Goal: Feedback & Contribution: Contribute content

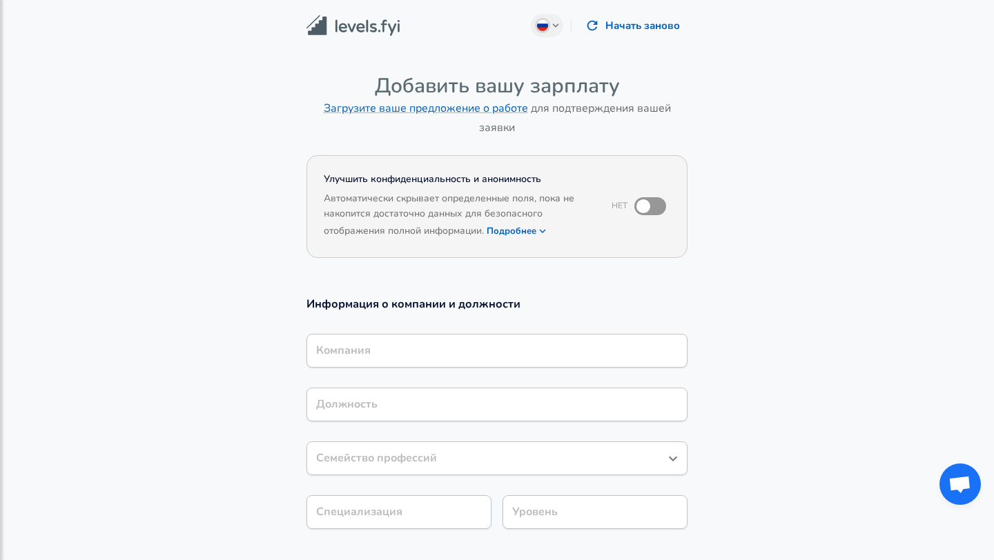
click at [441, 354] on div "Компания" at bounding box center [496, 351] width 381 height 34
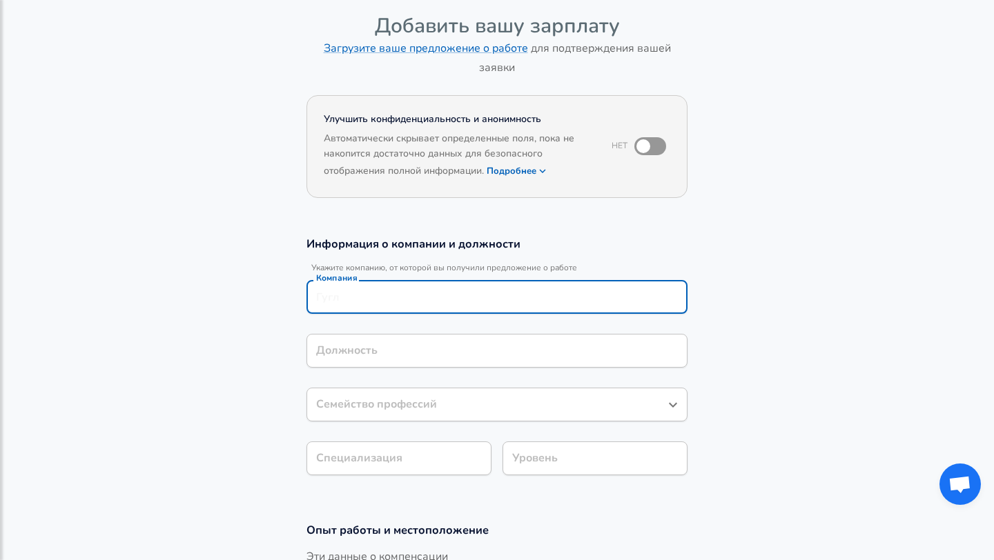
scroll to position [86, 0]
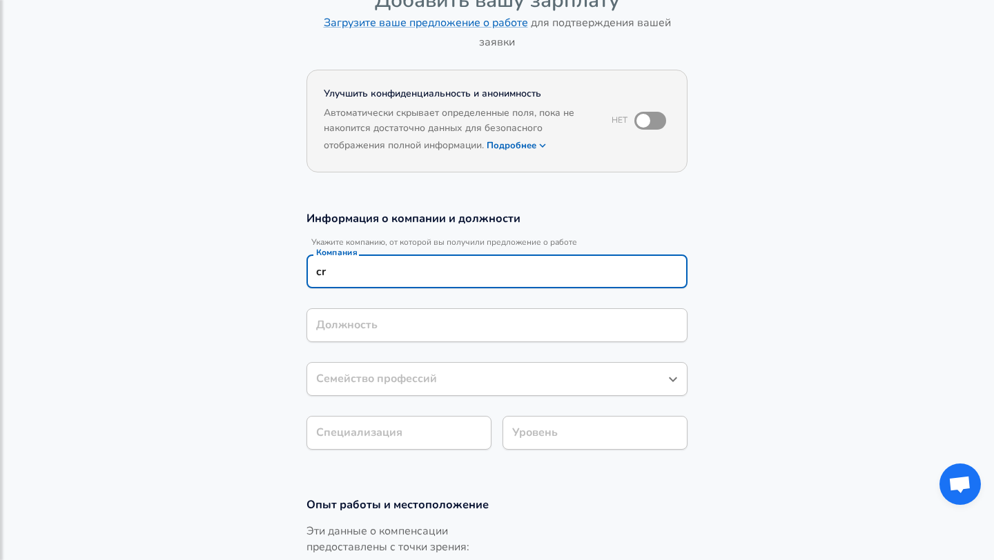
type input "c"
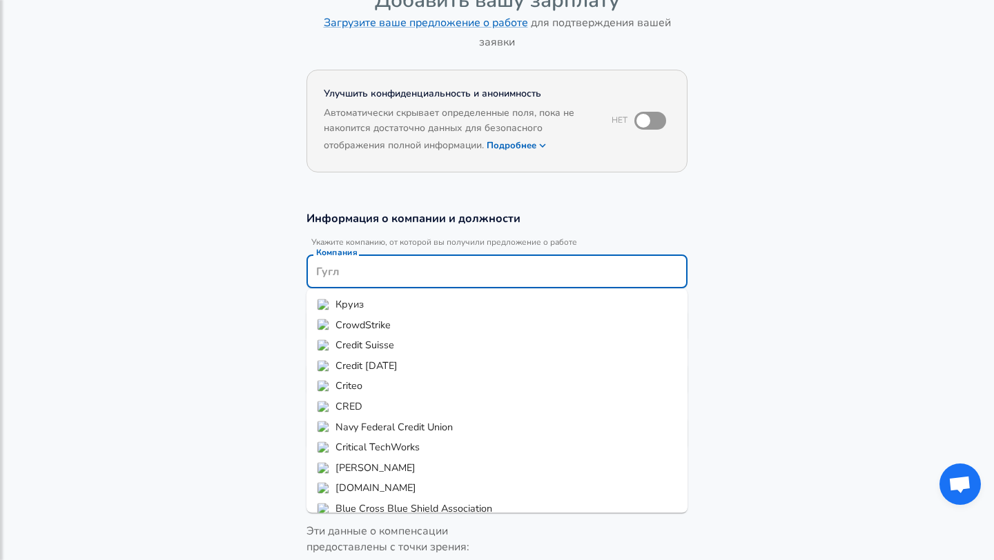
type input "a"
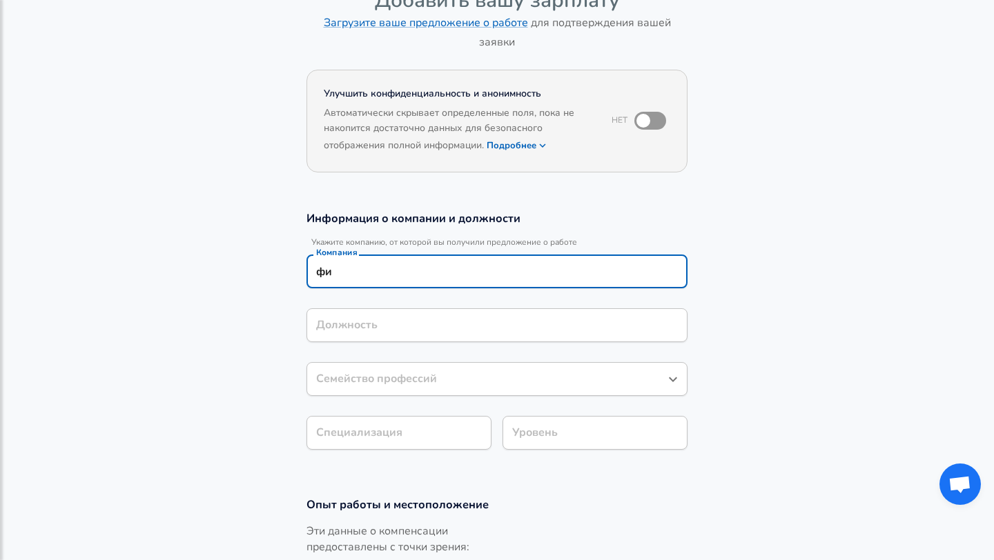
type input "ф"
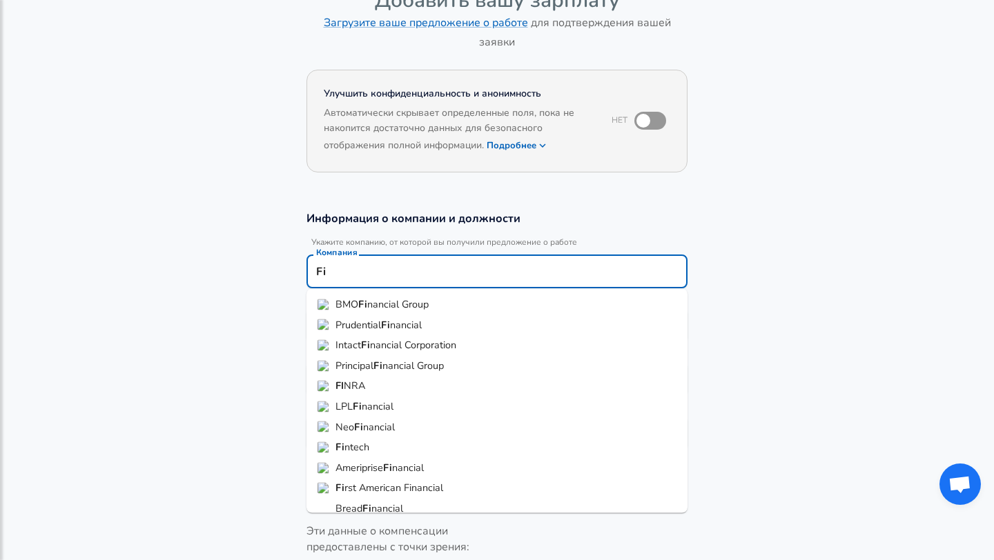
type input "F"
click at [363, 448] on span "tech" at bounding box center [359, 447] width 19 height 14
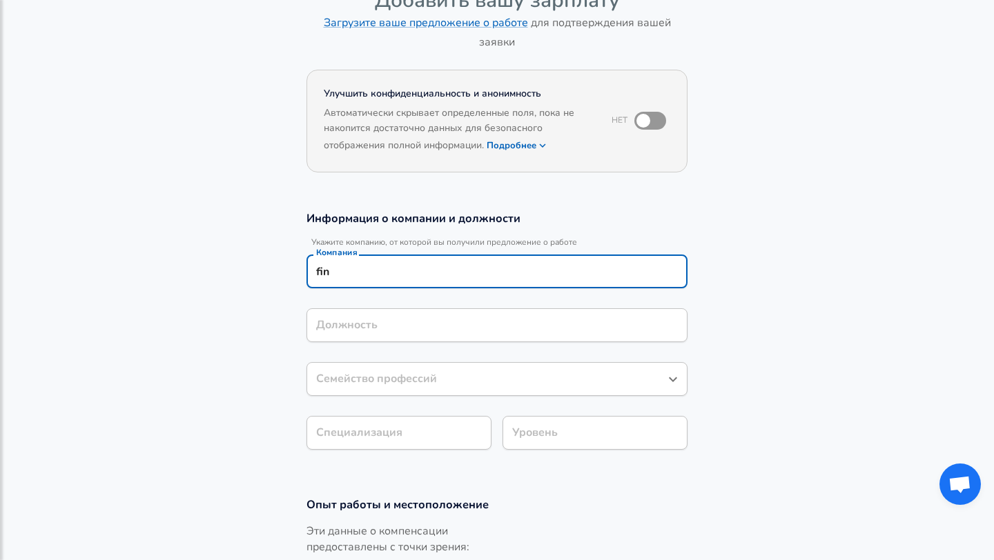
type input "Fintech"
click at [384, 334] on div "Должность" at bounding box center [496, 325] width 381 height 34
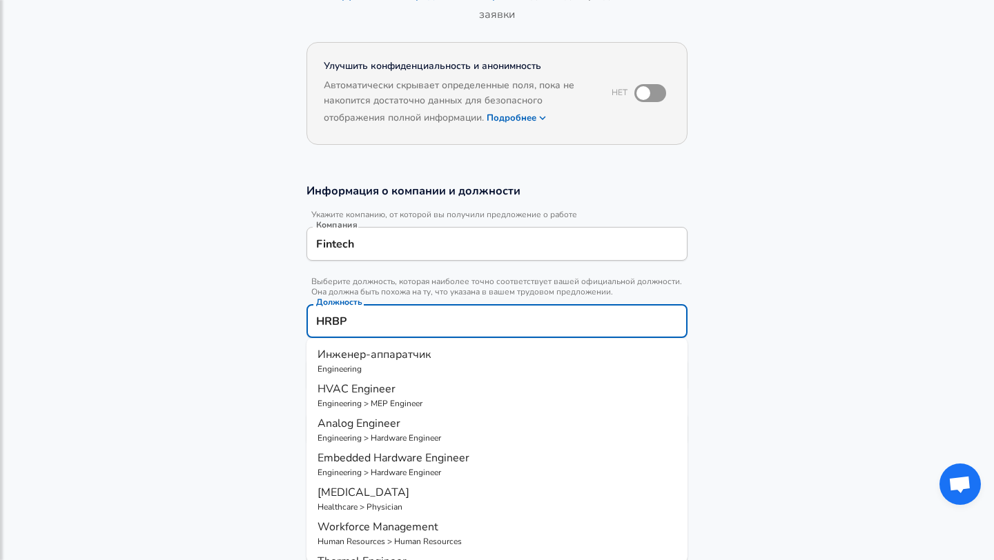
scroll to position [6, 0]
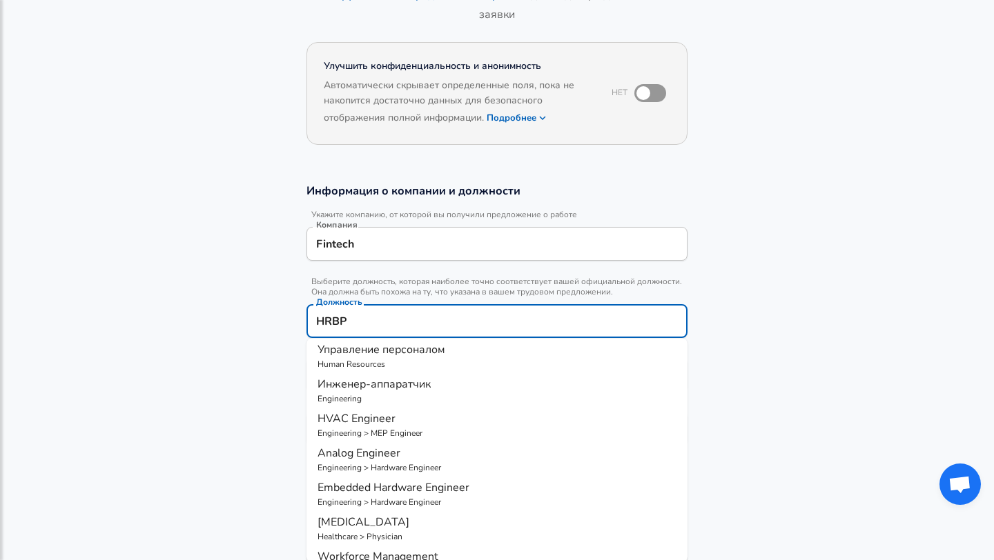
click at [416, 359] on p "Human Resources" at bounding box center [496, 364] width 359 height 12
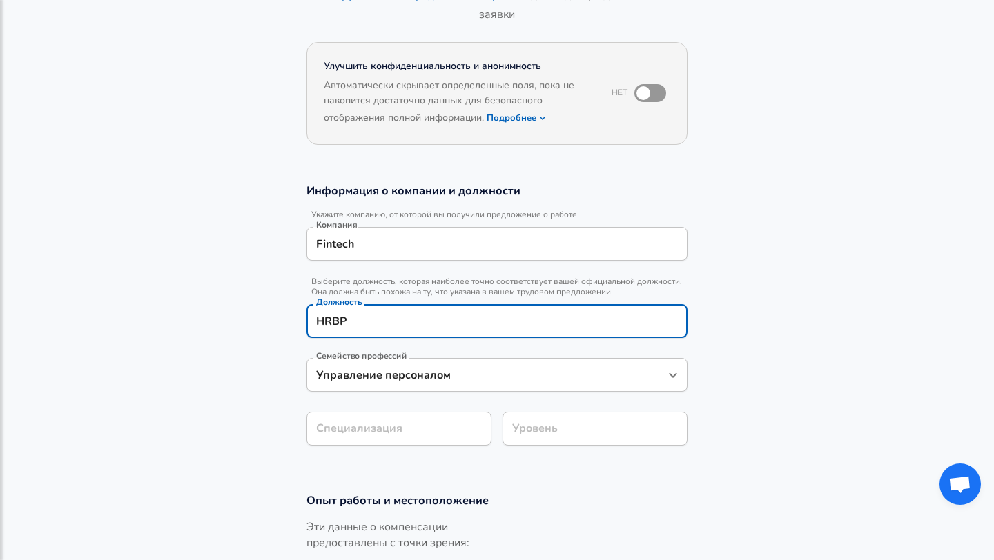
type input "Управление персоналом"
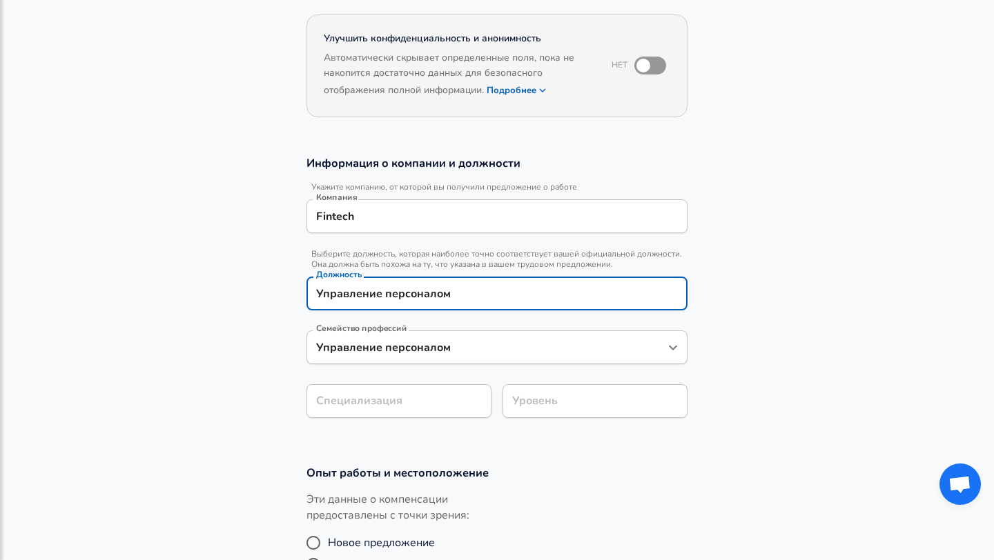
click at [415, 364] on div "Семейство профессий" at bounding box center [496, 347] width 381 height 34
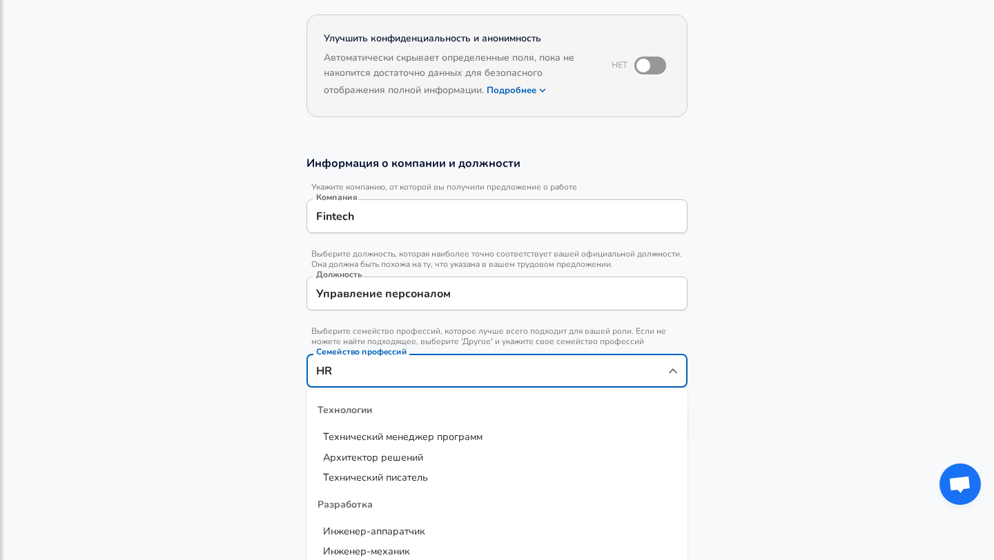
scroll to position [279, 0]
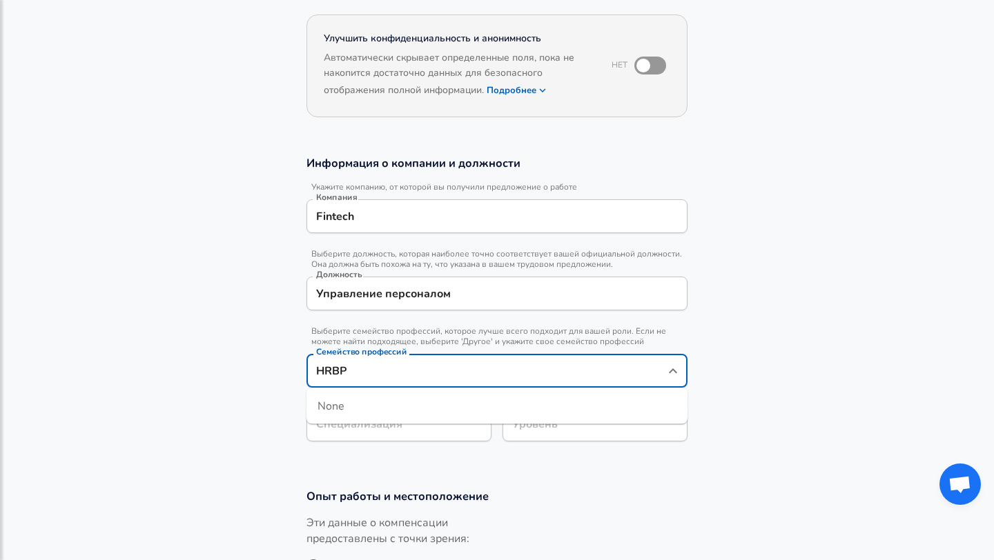
type input "HRBP"
click at [748, 380] on section "Информация о компании и должности Укажите компанию, от которой вы получили пред…" at bounding box center [497, 305] width 994 height 333
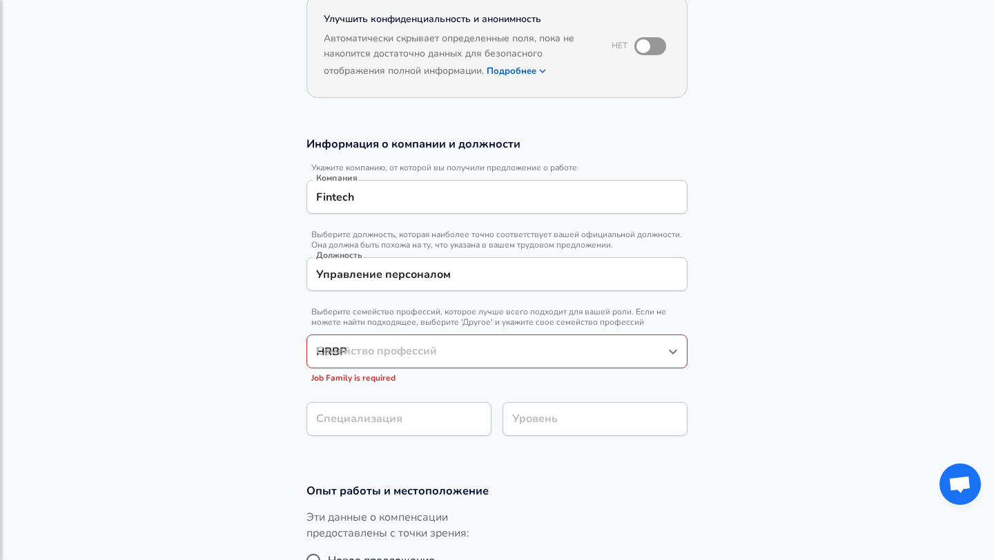
scroll to position [161, 0]
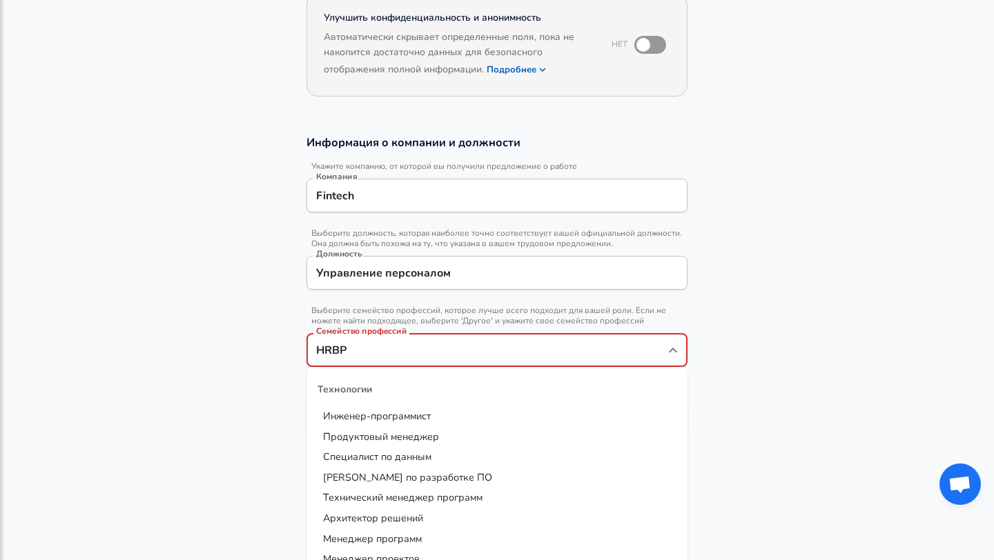
click at [545, 350] on input "HRBP" at bounding box center [487, 349] width 348 height 21
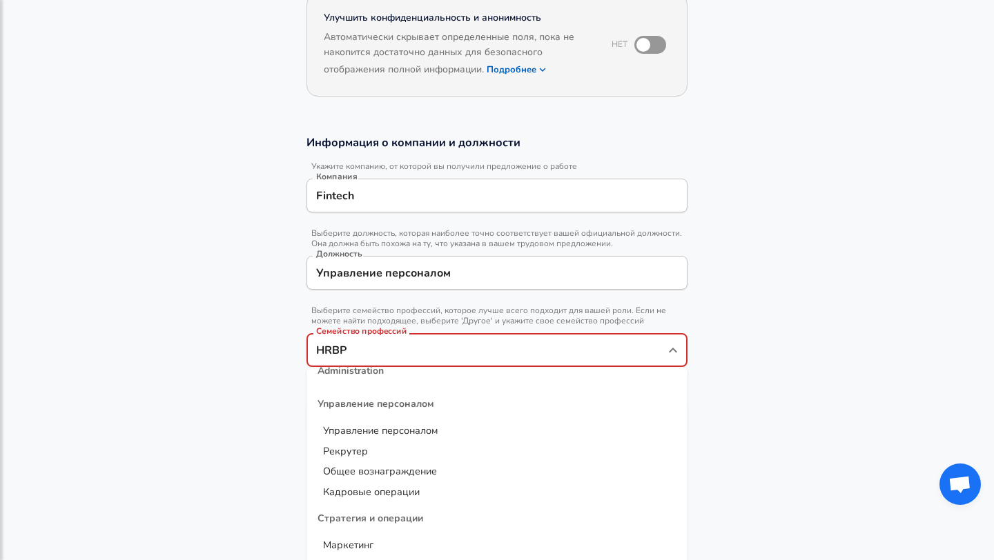
scroll to position [1521, 0]
click at [424, 428] on span "Управление персоналом" at bounding box center [380, 429] width 115 height 14
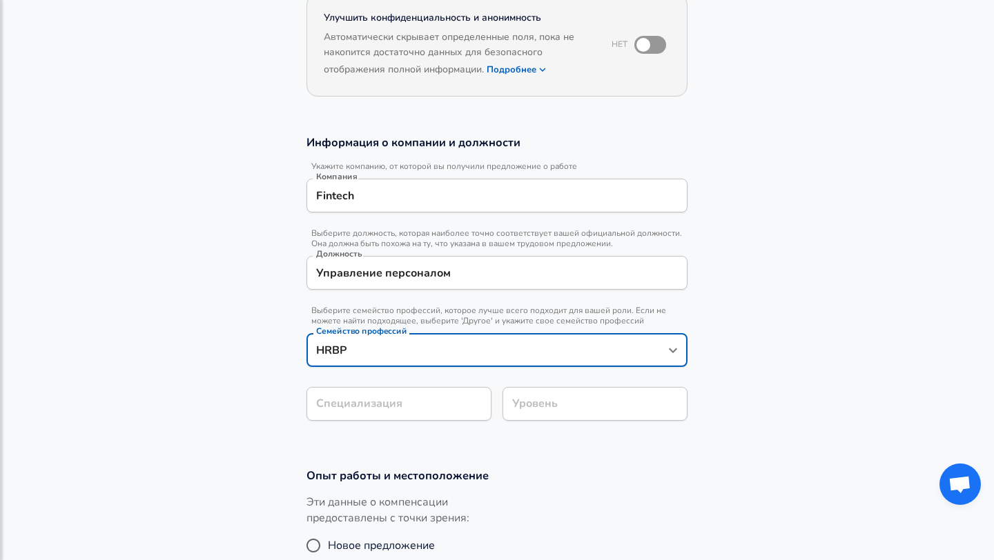
click at [462, 273] on input "Управление персоналом" at bounding box center [497, 272] width 368 height 21
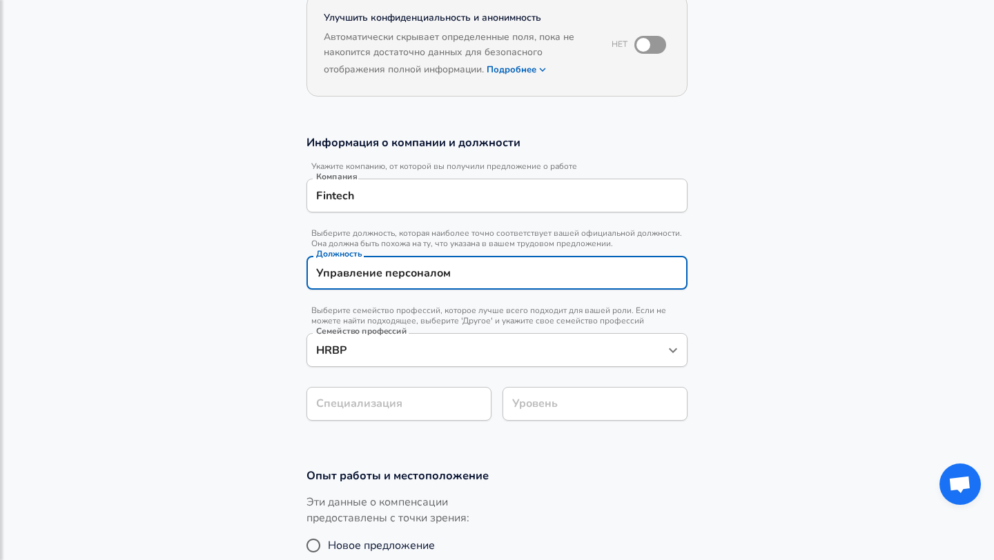
click at [462, 273] on input "Управление персоналом" at bounding box center [497, 272] width 368 height 21
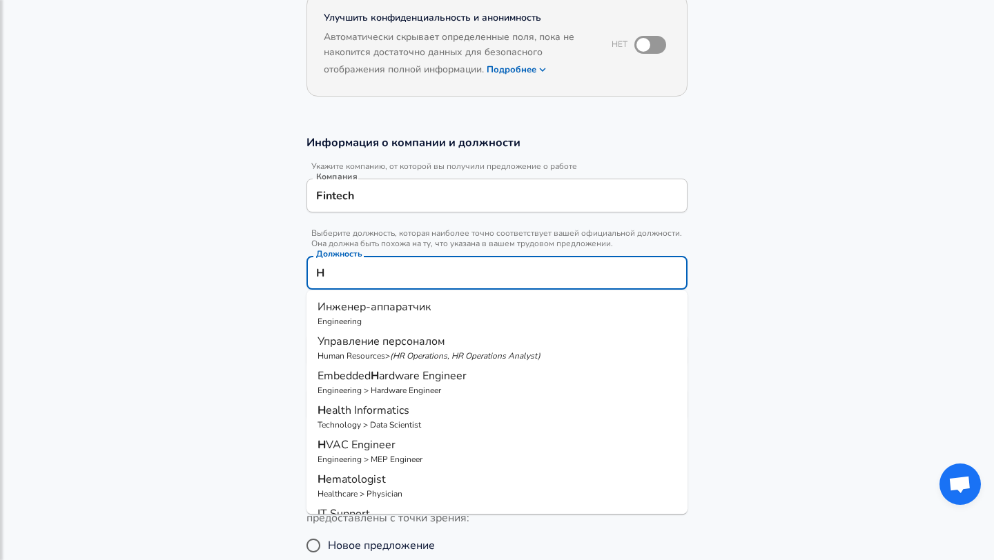
type input "HR"
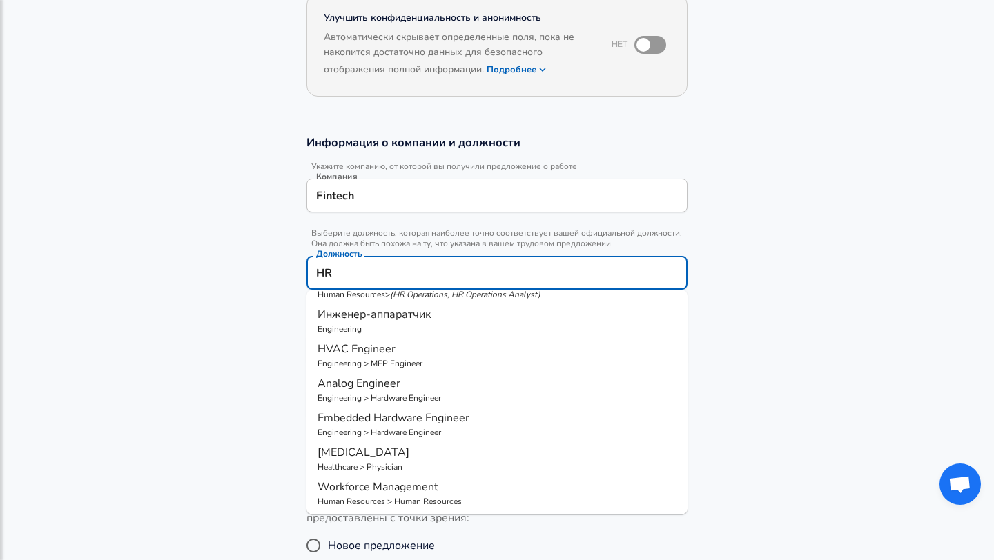
scroll to position [0, 0]
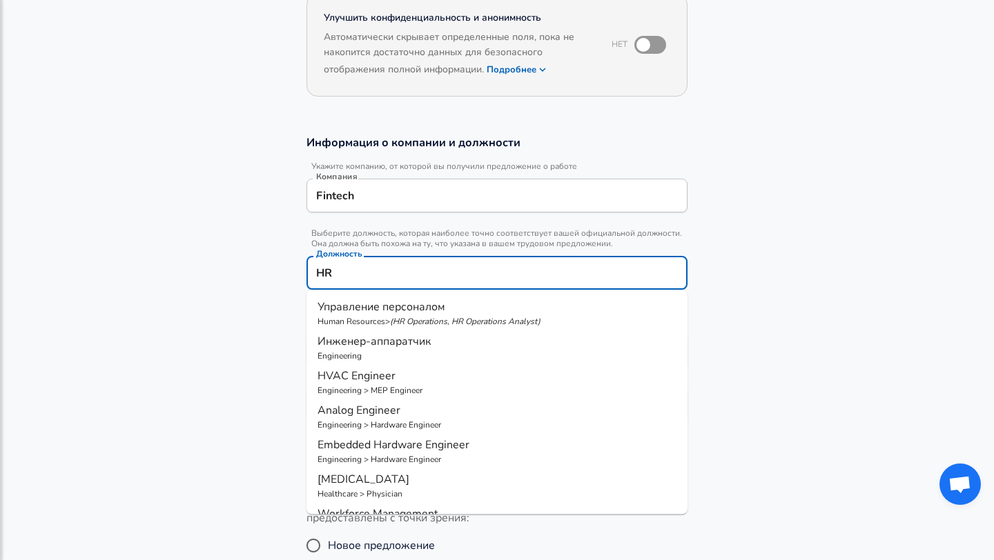
click at [502, 312] on p "Управление персоналом" at bounding box center [496, 307] width 359 height 17
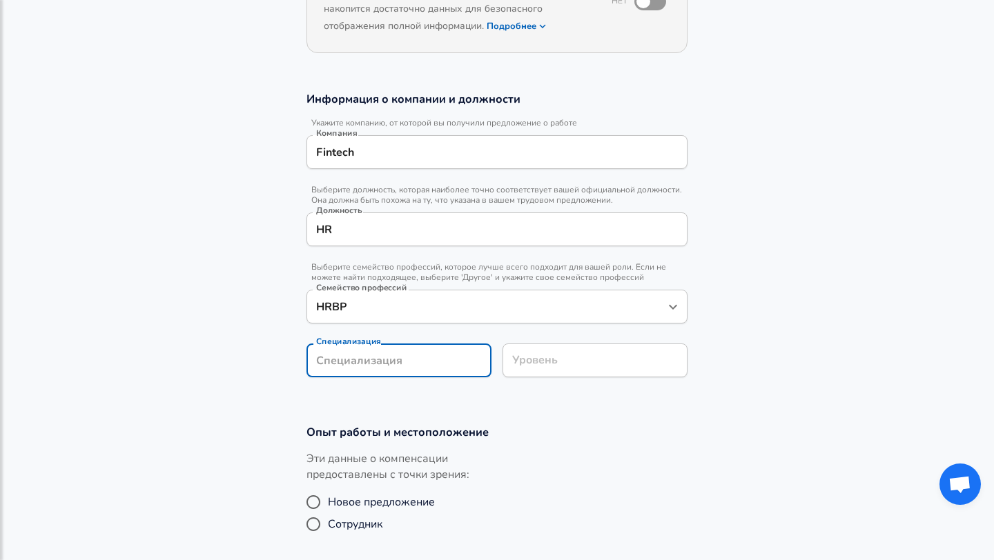
click at [428, 364] on section "Информация о компании и должности Укажите компанию, от которой вы получили пред…" at bounding box center [497, 241] width 994 height 333
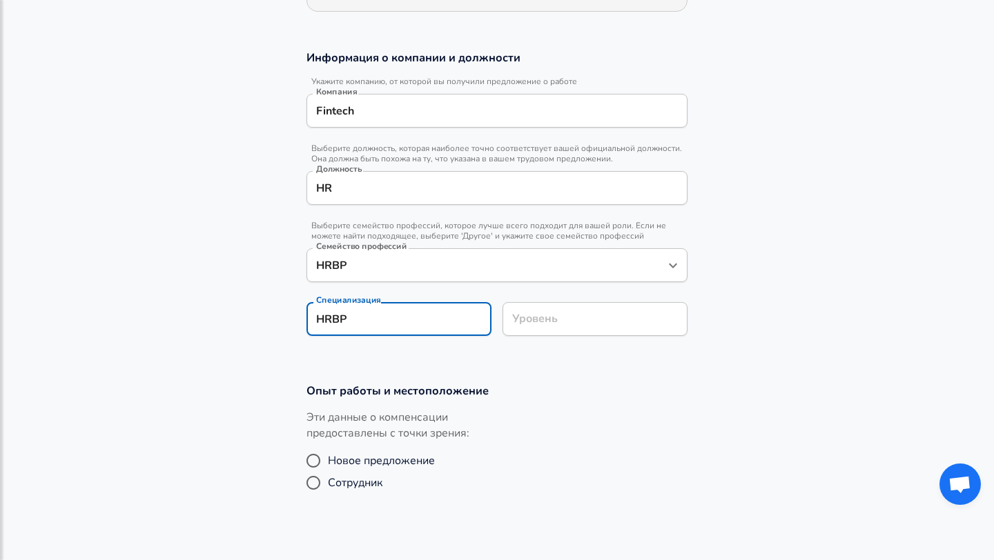
type input "HRBP"
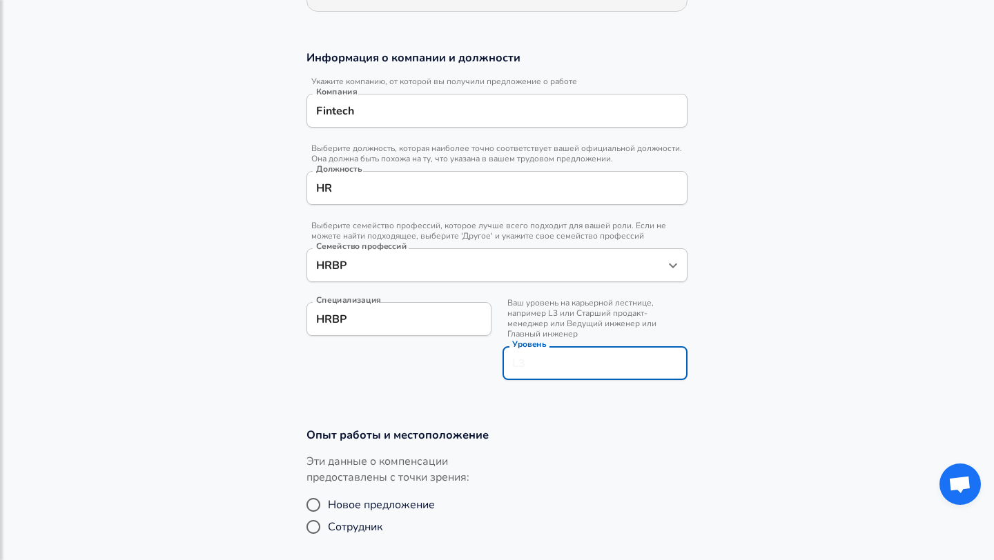
scroll to position [274, 0]
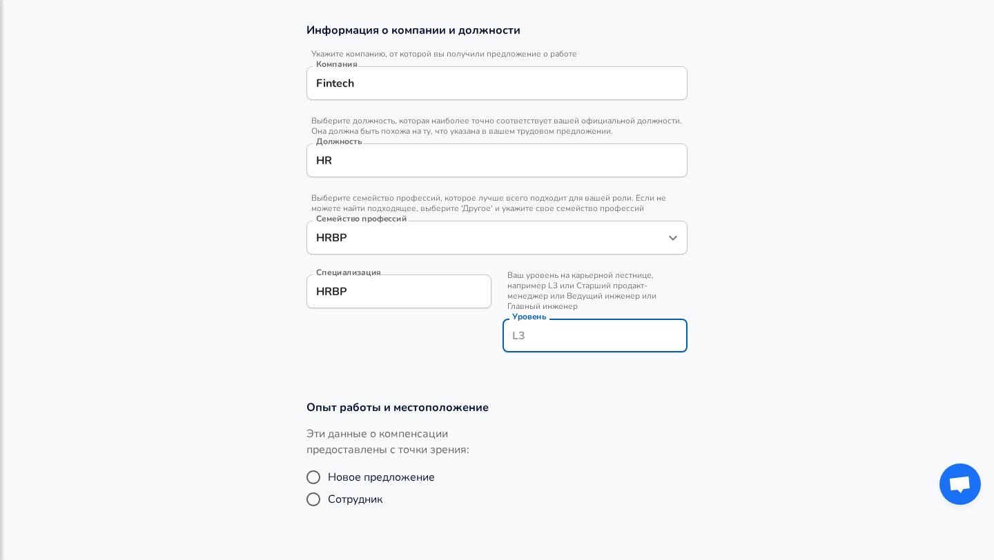
click at [598, 315] on div "Уровень Уровень" at bounding box center [594, 335] width 185 height 54
type input "L"
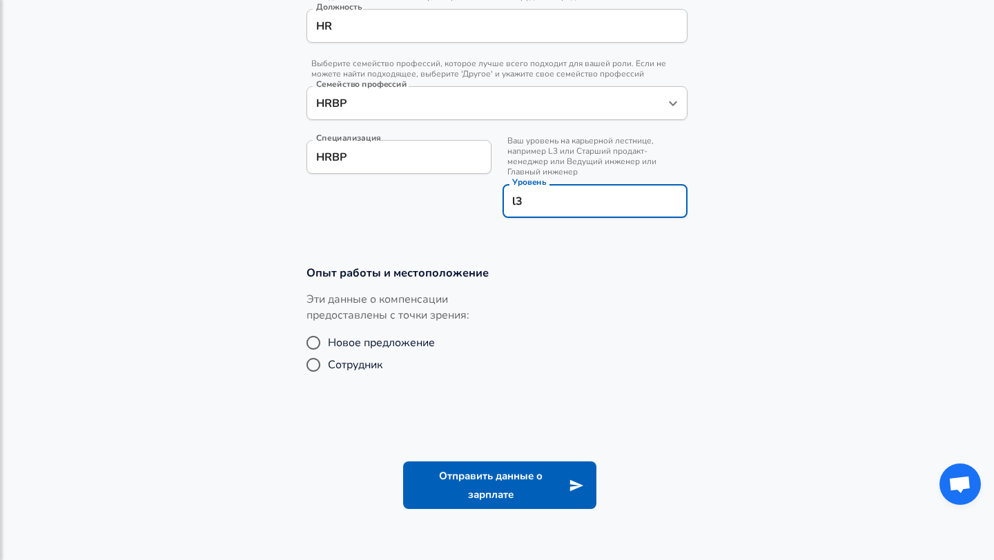
scroll to position [415, 0]
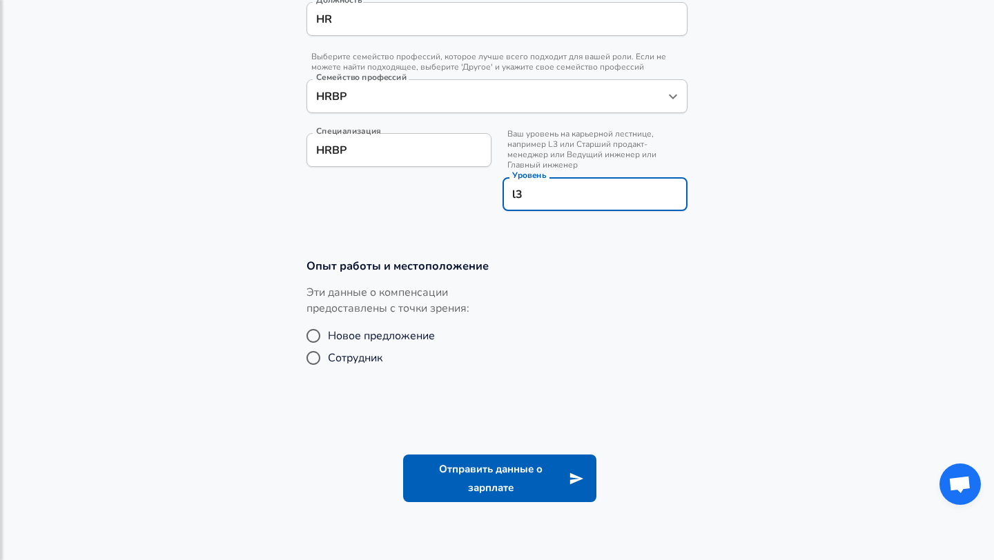
type input "l3"
click at [359, 357] on span "Сотрудник" at bounding box center [355, 358] width 55 height 17
click at [328, 357] on input "Сотрудник" at bounding box center [313, 358] width 29 height 22
radio input "true"
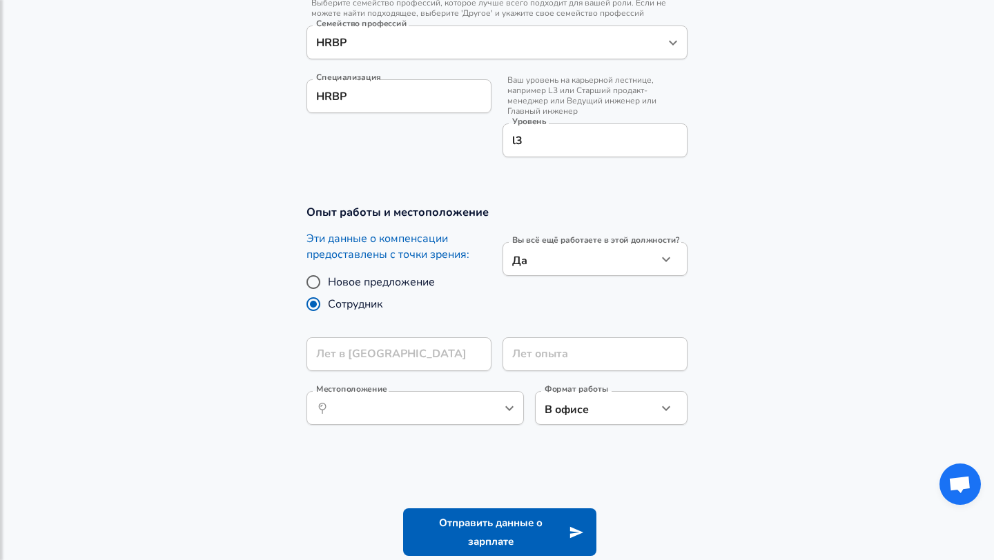
scroll to position [472, 0]
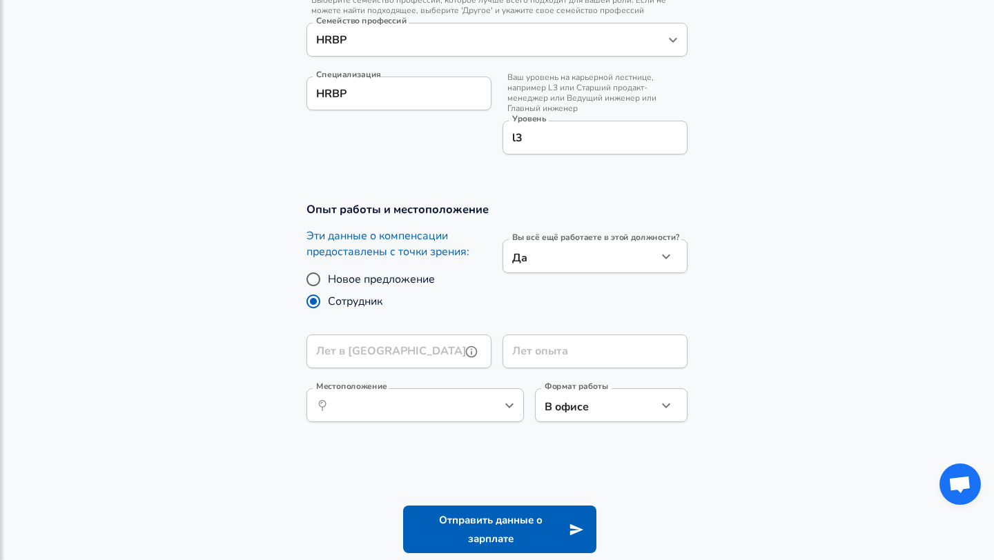
click at [411, 350] on input "Лет в [GEOGRAPHIC_DATA]" at bounding box center [383, 352] width 155 height 34
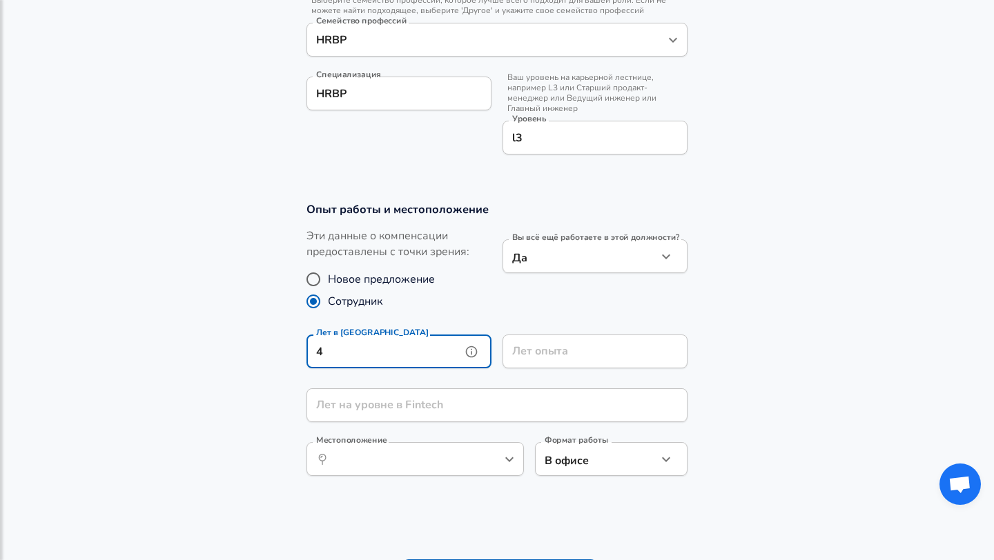
type input "4"
click at [551, 347] on input "Лет опыта" at bounding box center [579, 352] width 155 height 34
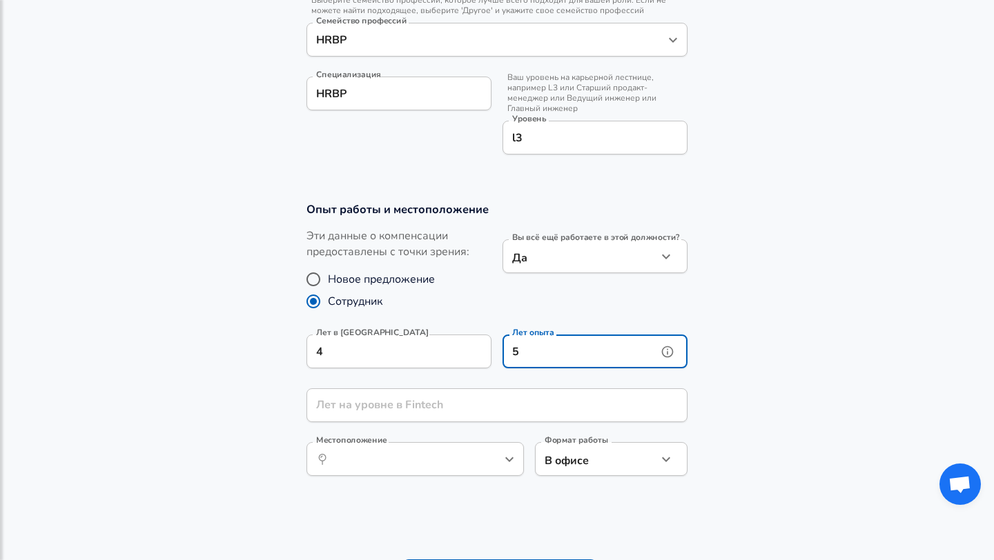
type input "5"
click at [416, 408] on input "Лет на уровне в Fintech" at bounding box center [481, 405] width 350 height 34
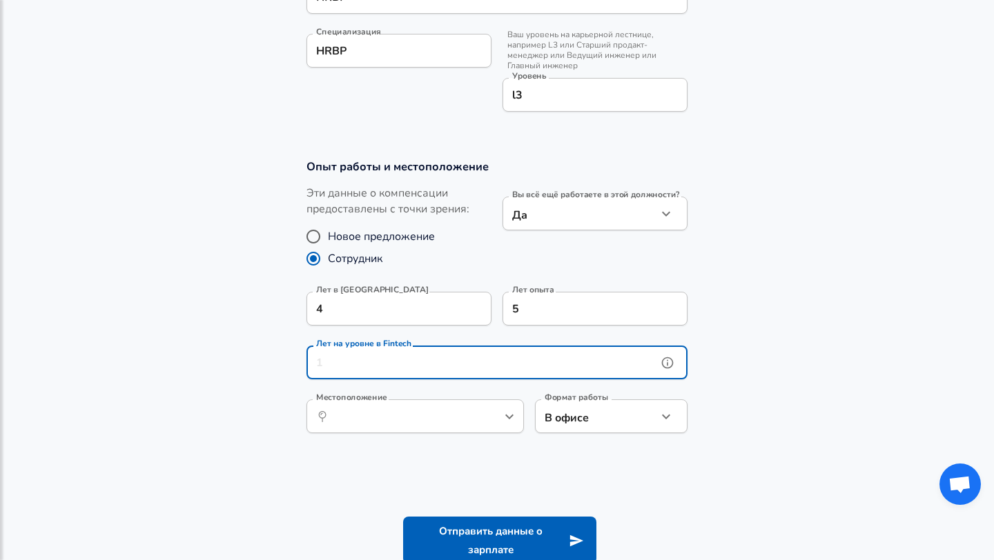
scroll to position [517, 0]
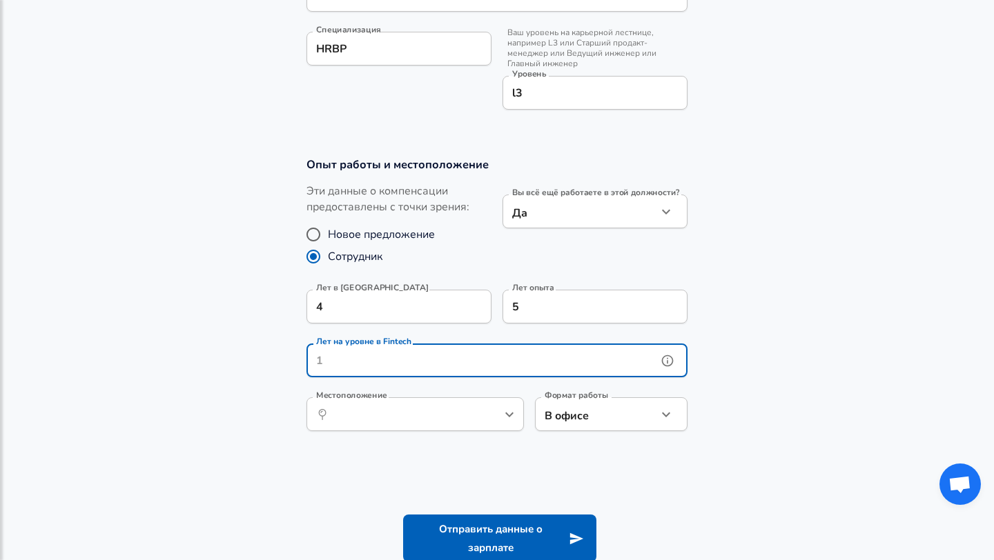
click at [666, 363] on icon "help" at bounding box center [667, 361] width 14 height 14
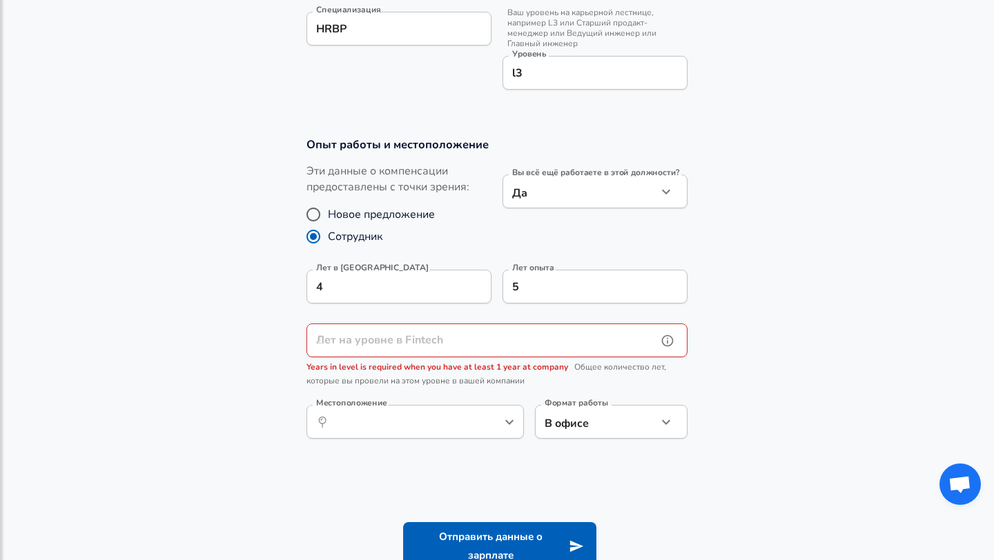
scroll to position [539, 0]
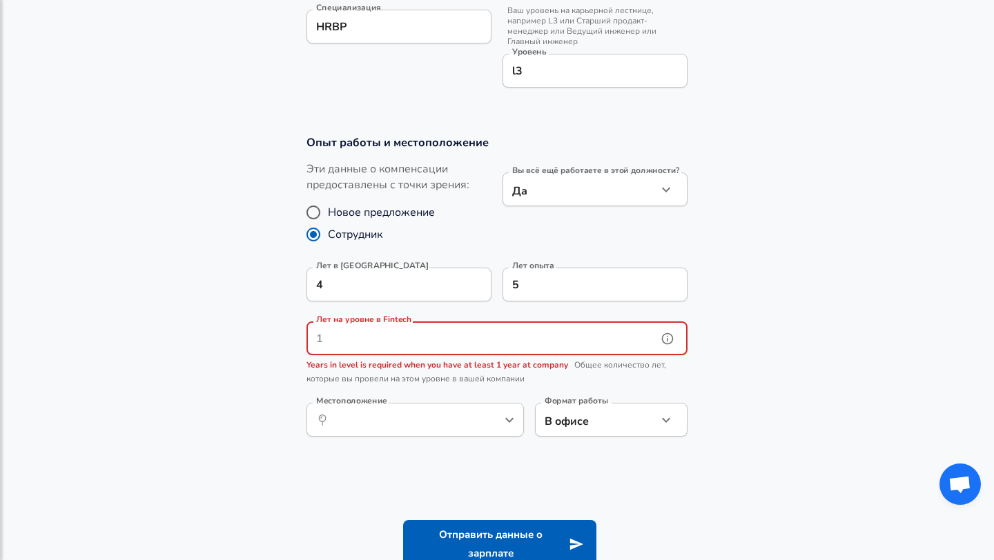
click at [632, 338] on input "Лет на уровне в Fintech" at bounding box center [481, 339] width 350 height 34
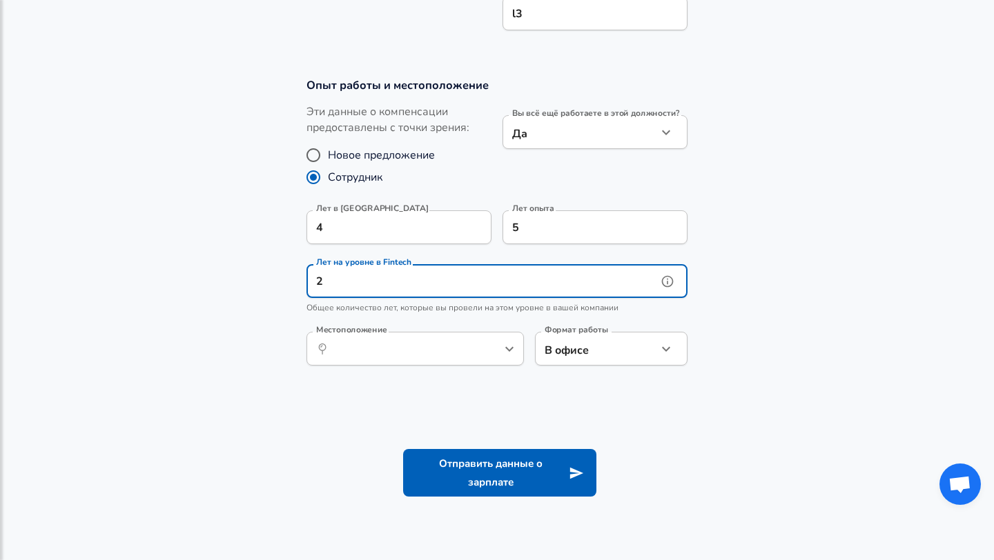
scroll to position [599, 0]
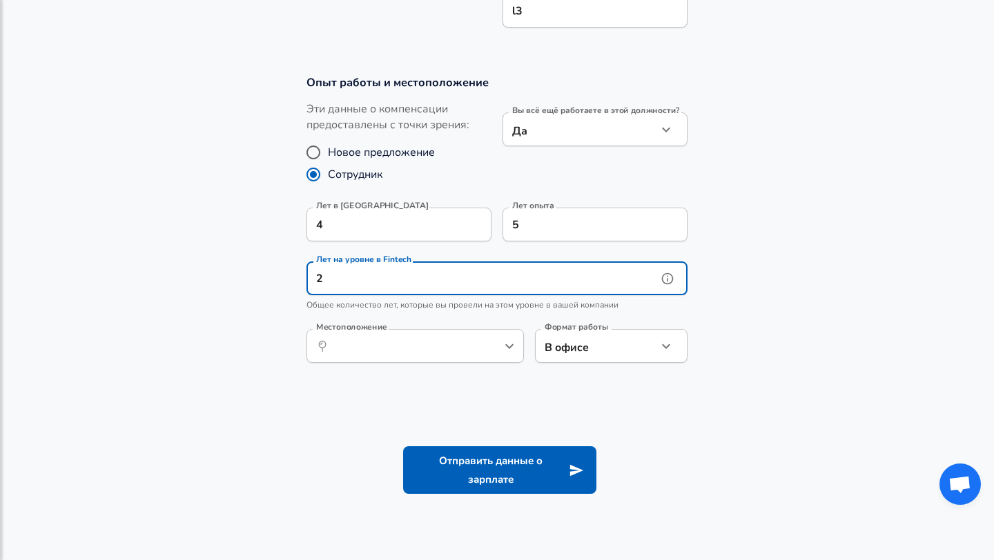
type input "2"
click at [431, 343] on input "Местоположение" at bounding box center [399, 345] width 141 height 21
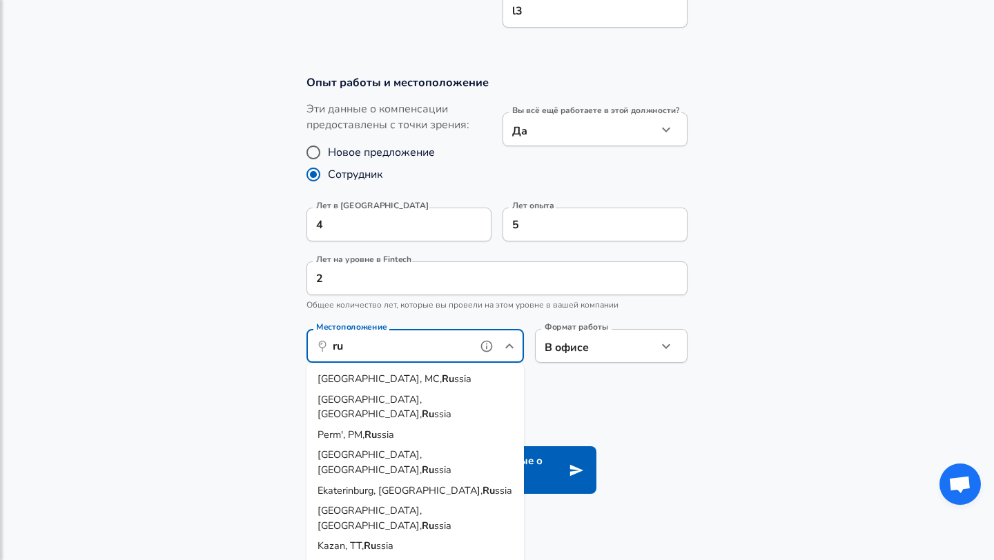
click at [403, 398] on span "[GEOGRAPHIC_DATA], [GEOGRAPHIC_DATA]," at bounding box center [369, 406] width 104 height 29
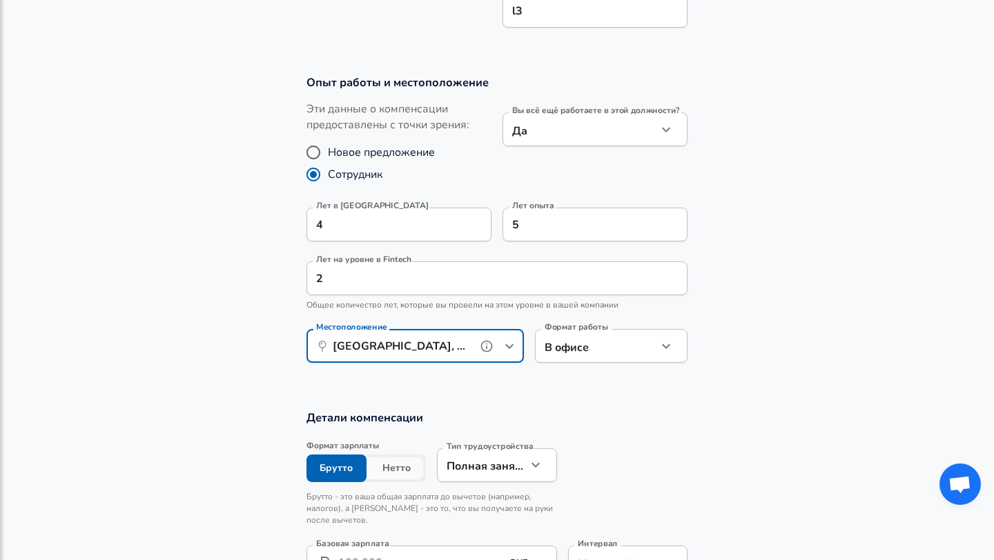
type input "[GEOGRAPHIC_DATA], [GEOGRAPHIC_DATA], [GEOGRAPHIC_DATA]"
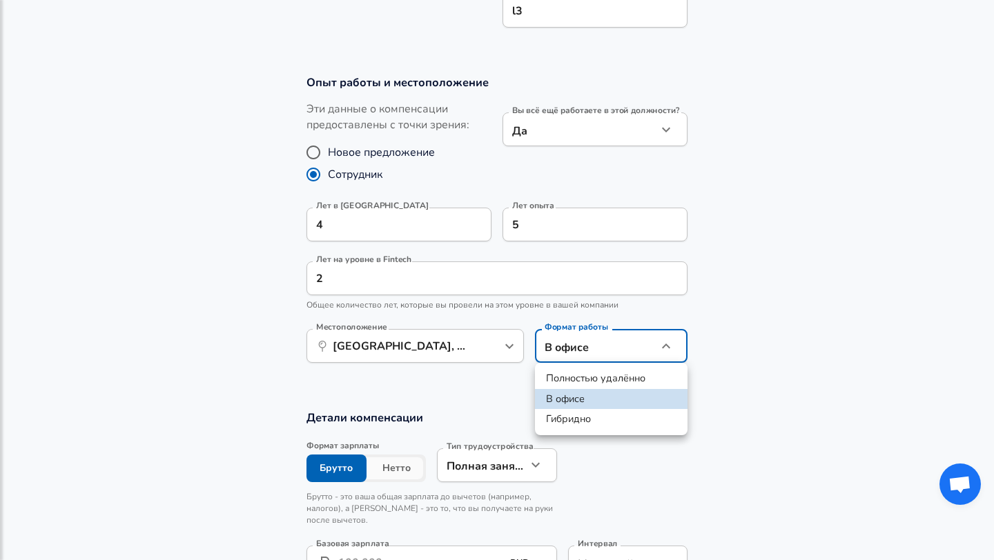
click at [559, 382] on li "Полностью удалённо" at bounding box center [611, 378] width 152 height 21
type input "remote"
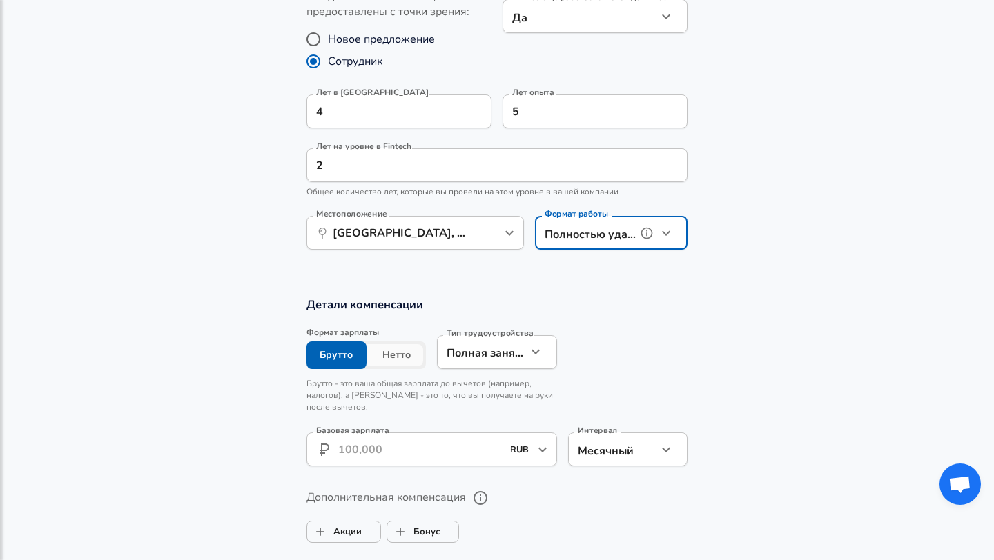
scroll to position [718, 0]
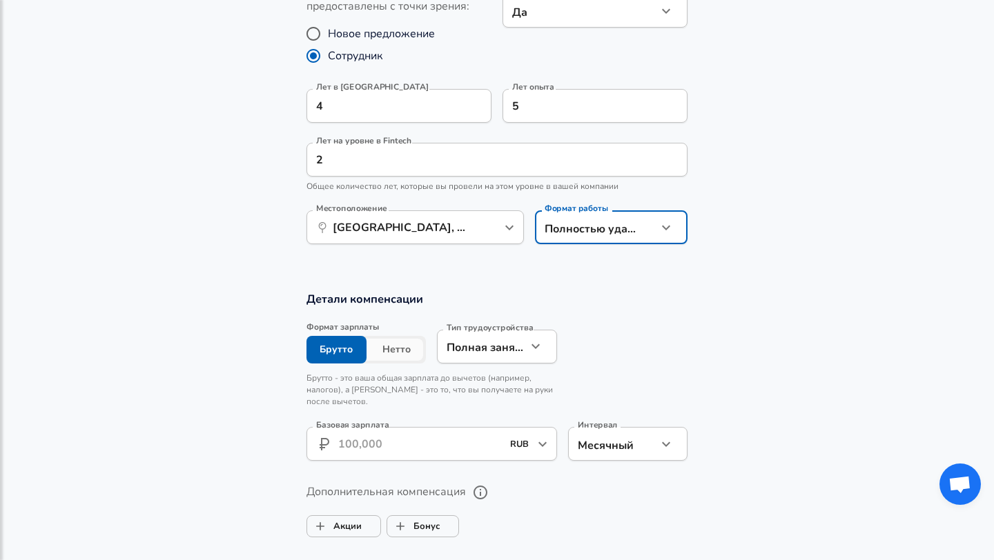
click at [393, 348] on button "Нетто" at bounding box center [396, 350] width 60 height 28
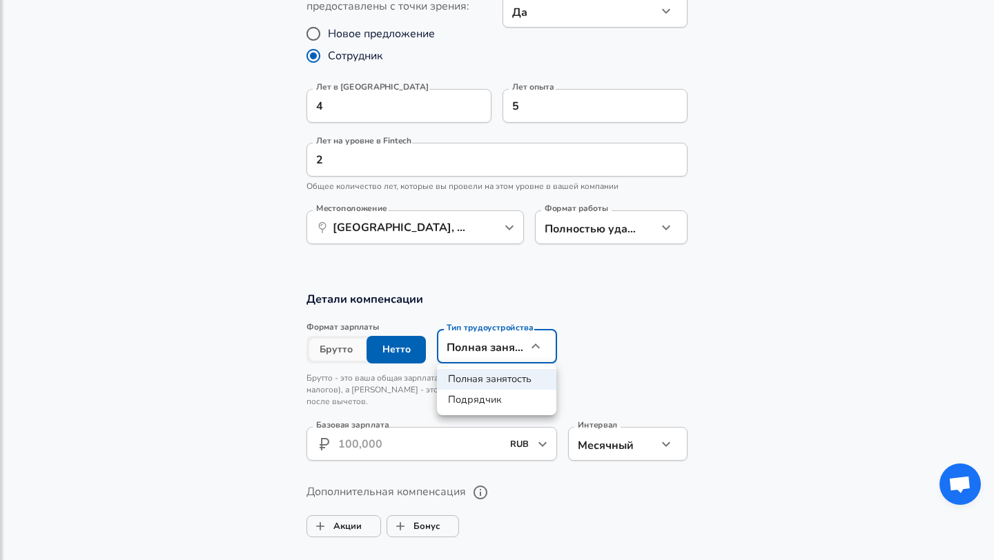
click at [494, 376] on li "Полная занятость" at bounding box center [496, 379] width 119 height 21
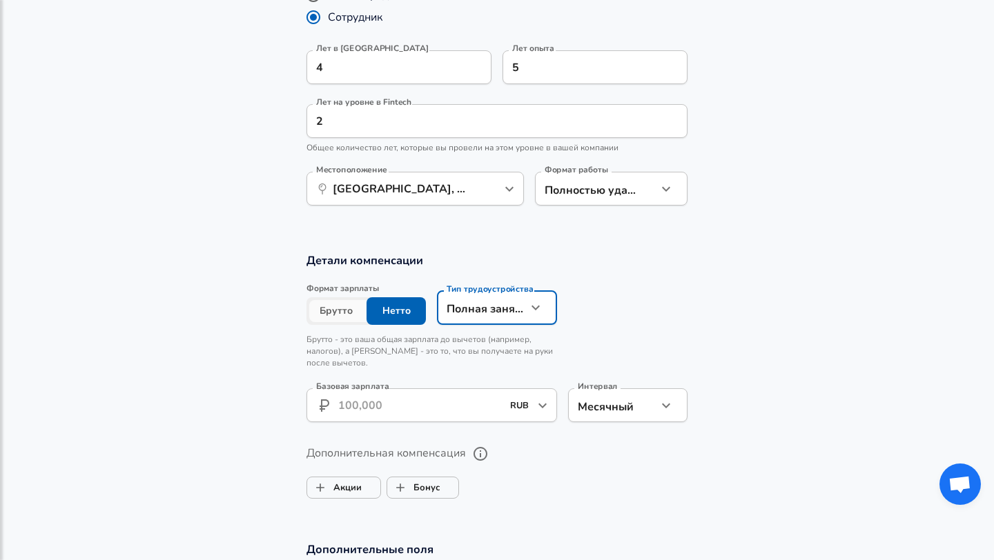
scroll to position [784, 0]
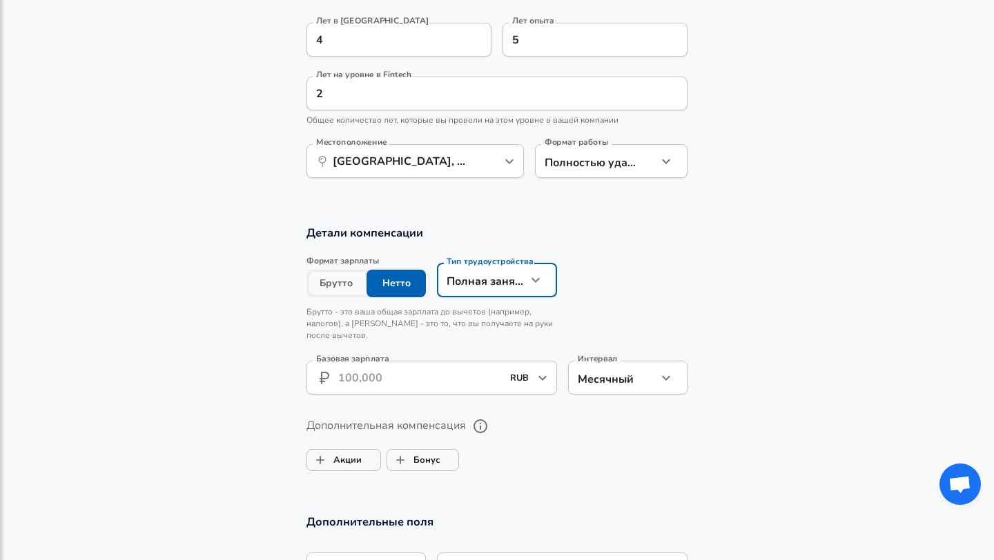
click at [397, 380] on input "Базовая зарплата" at bounding box center [420, 378] width 164 height 34
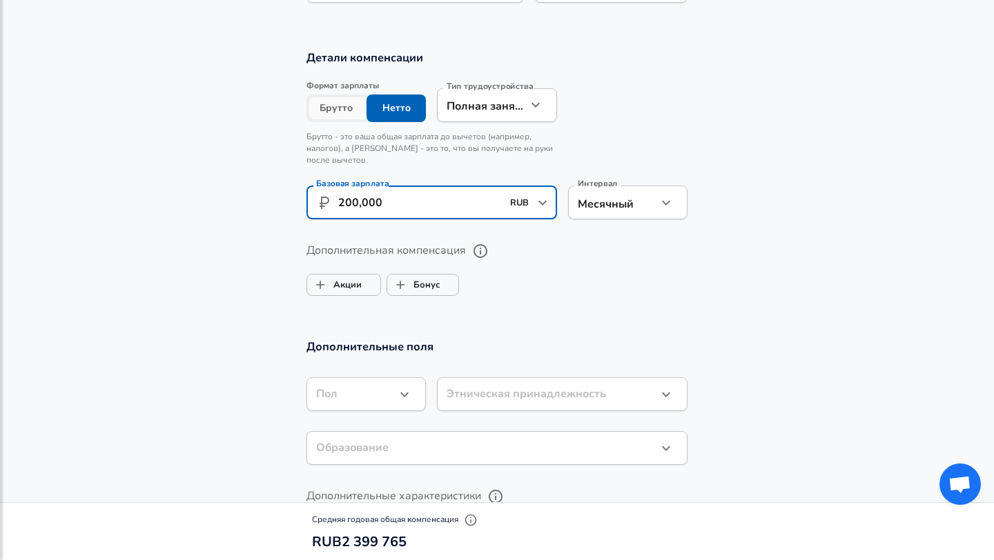
scroll to position [961, 0]
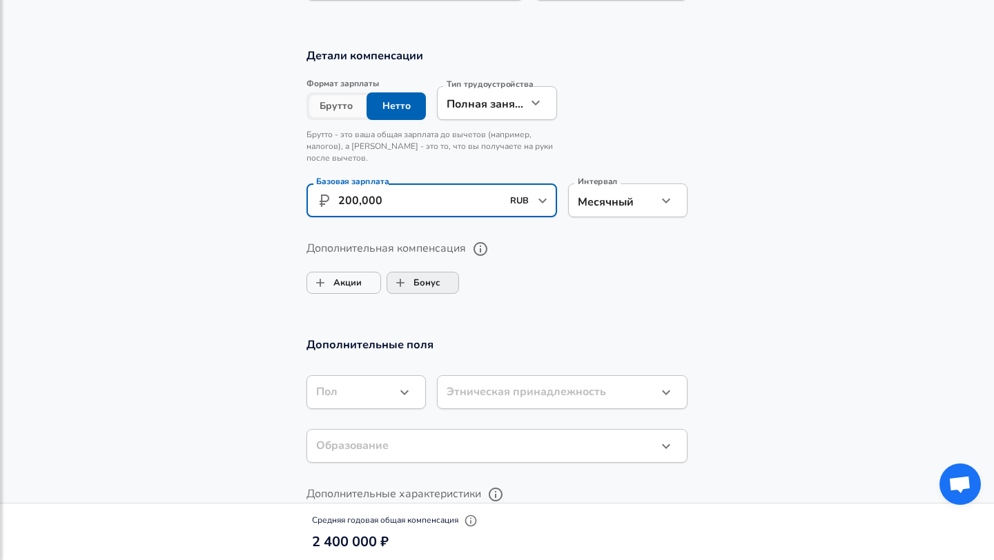
type input "200,000"
click at [397, 284] on input "Бонус" at bounding box center [400, 283] width 26 height 26
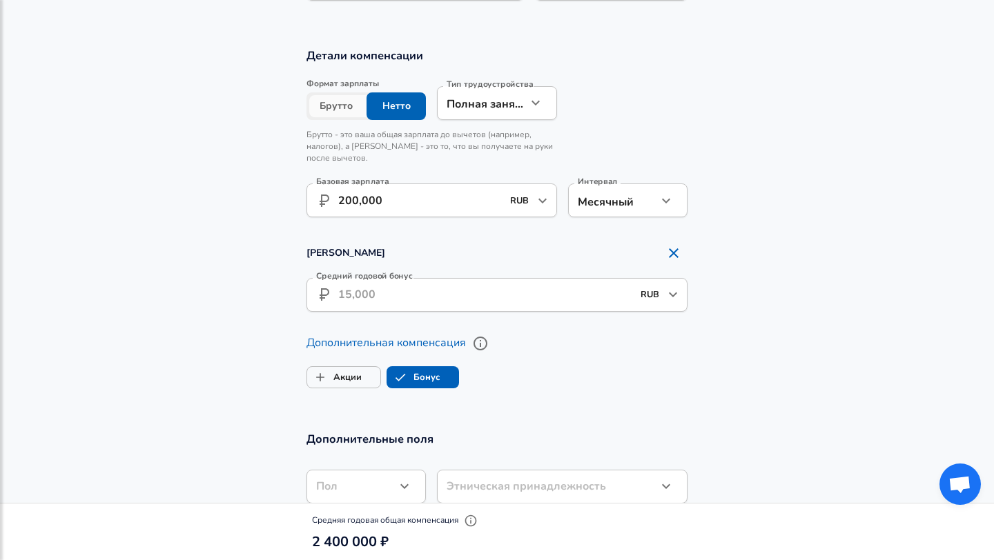
checkbox input "true"
click at [399, 298] on input "Средний годовой бонус" at bounding box center [485, 295] width 294 height 34
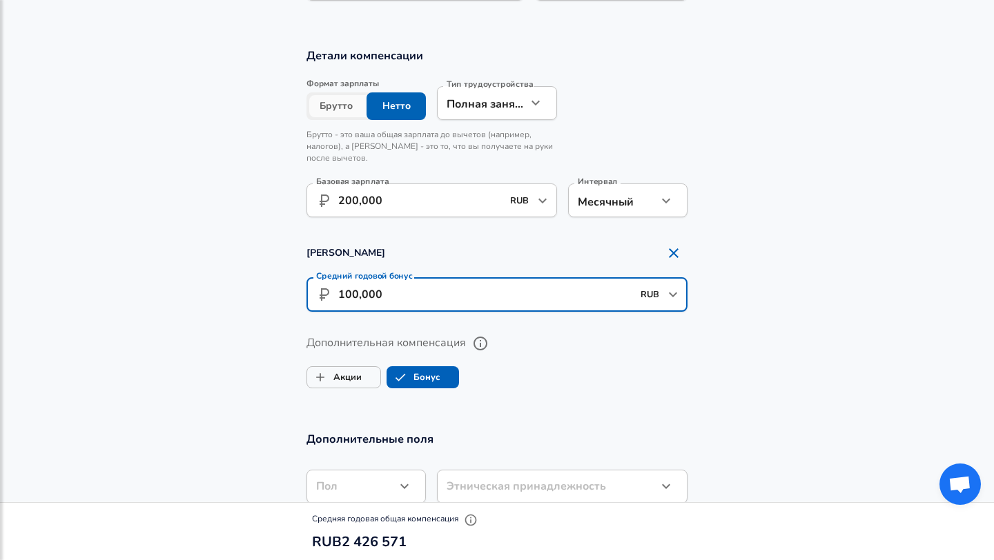
type input "100,000"
click at [593, 377] on ul "Акции Бонус" at bounding box center [496, 375] width 381 height 28
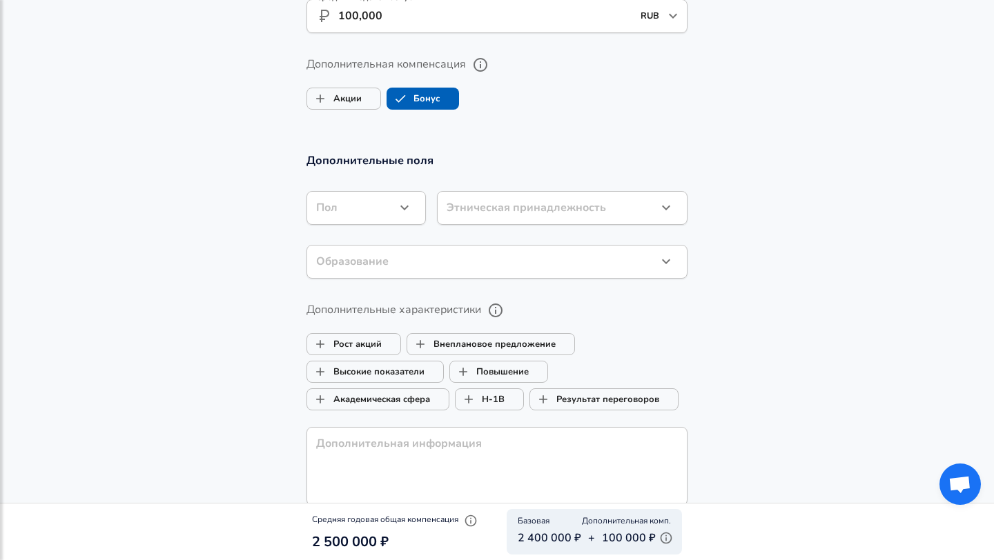
scroll to position [1252, 0]
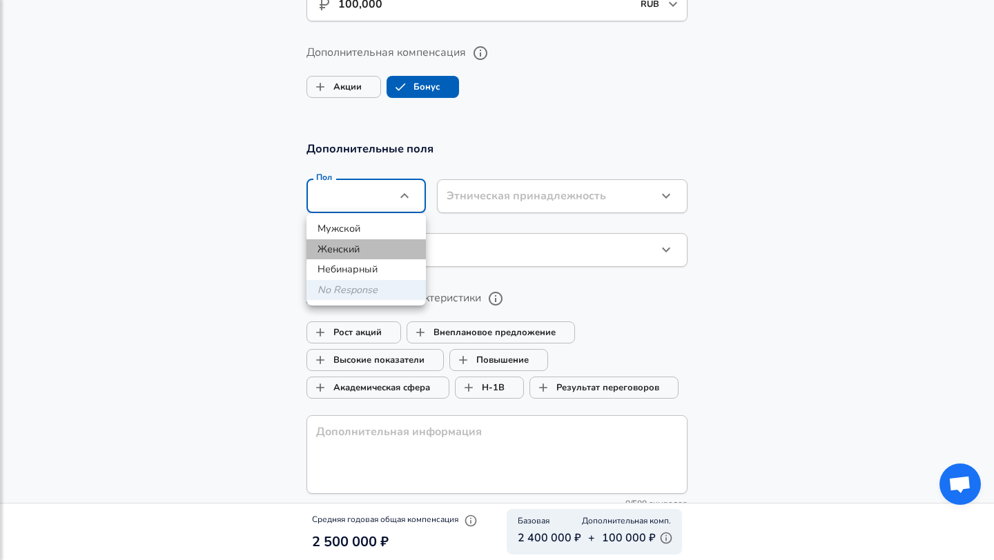
click at [382, 246] on li "Женский" at bounding box center [365, 249] width 119 height 21
type input "[DEMOGRAPHIC_DATA]"
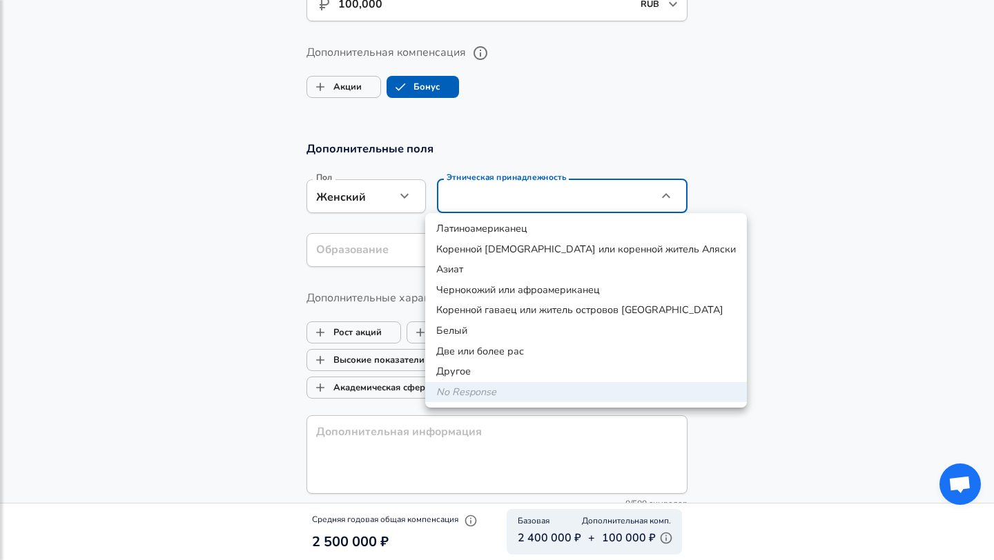
click at [501, 329] on li "Белый" at bounding box center [586, 331] width 322 height 21
type input "White"
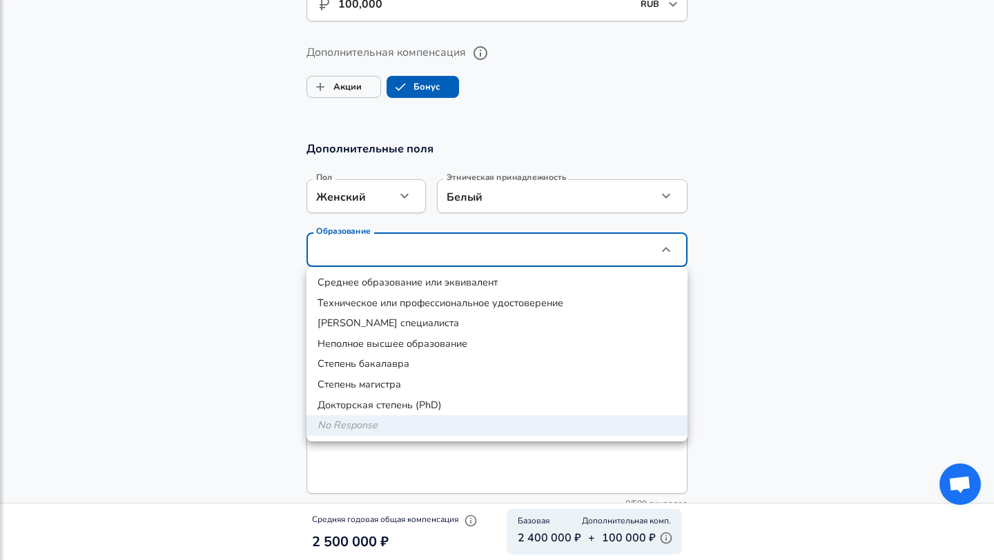
click at [421, 288] on li "Среднее образование или эквивалент" at bounding box center [496, 283] width 381 height 21
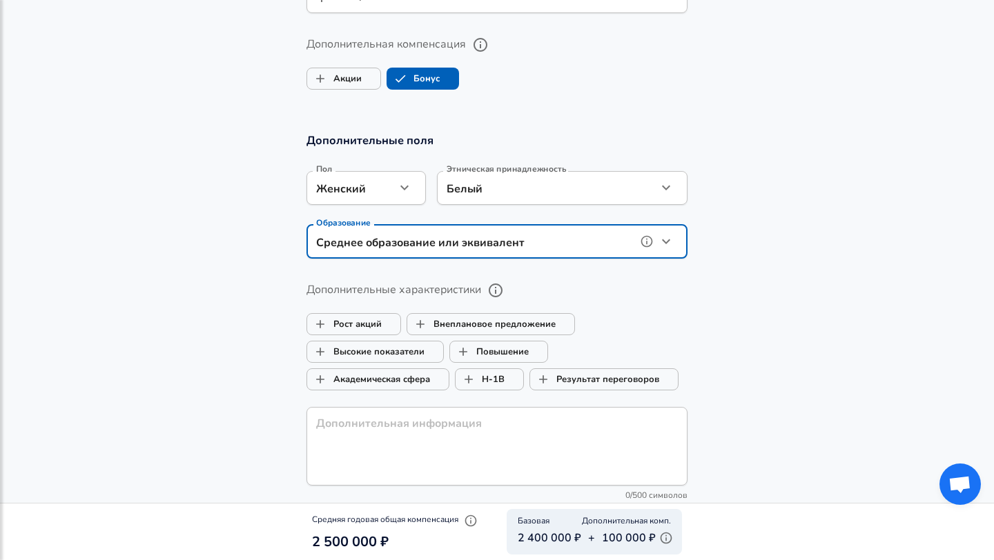
scroll to position [1262, 0]
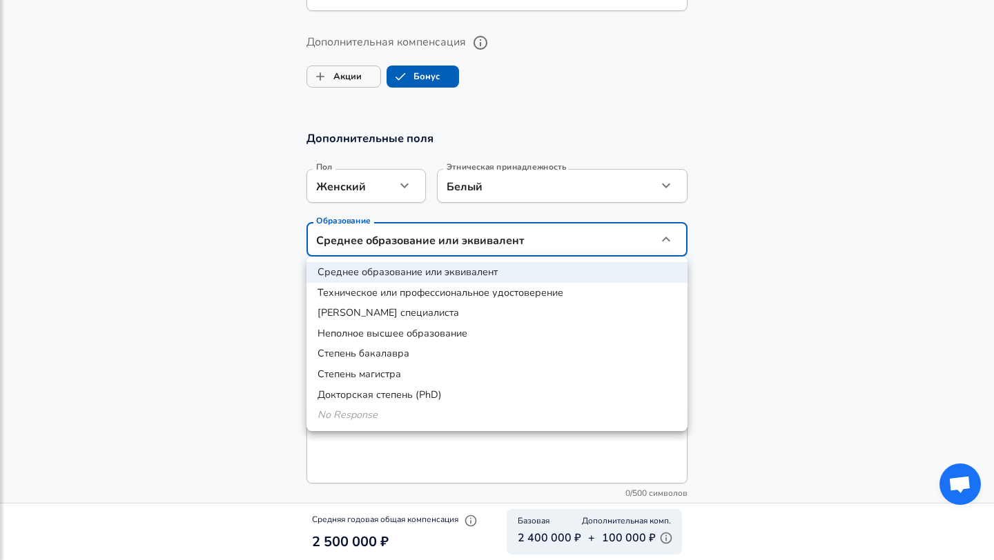
click at [398, 361] on li "Степень бакалавра" at bounding box center [496, 354] width 381 height 21
type input "Bachelors degree"
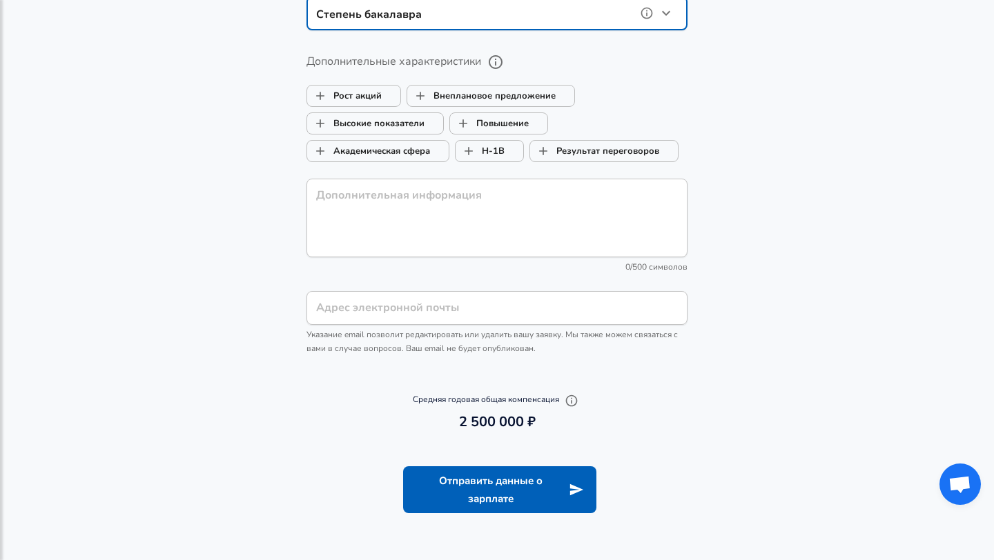
scroll to position [1489, 0]
click at [444, 310] on div "Адрес электронной почты Адрес электронной почты Указание email позволит редакти…" at bounding box center [496, 322] width 381 height 65
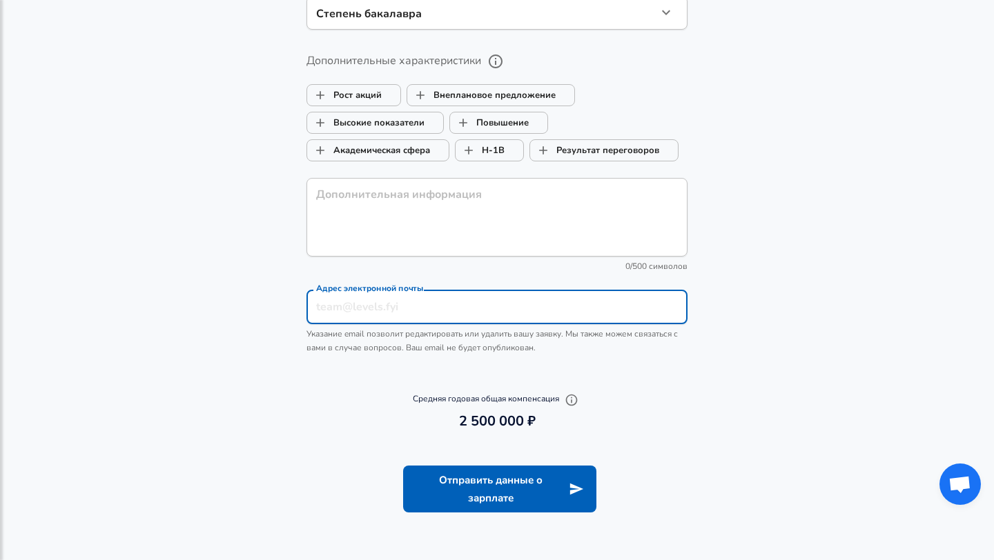
type input "w"
type input "[EMAIL_ADDRESS][DOMAIN_NAME]"
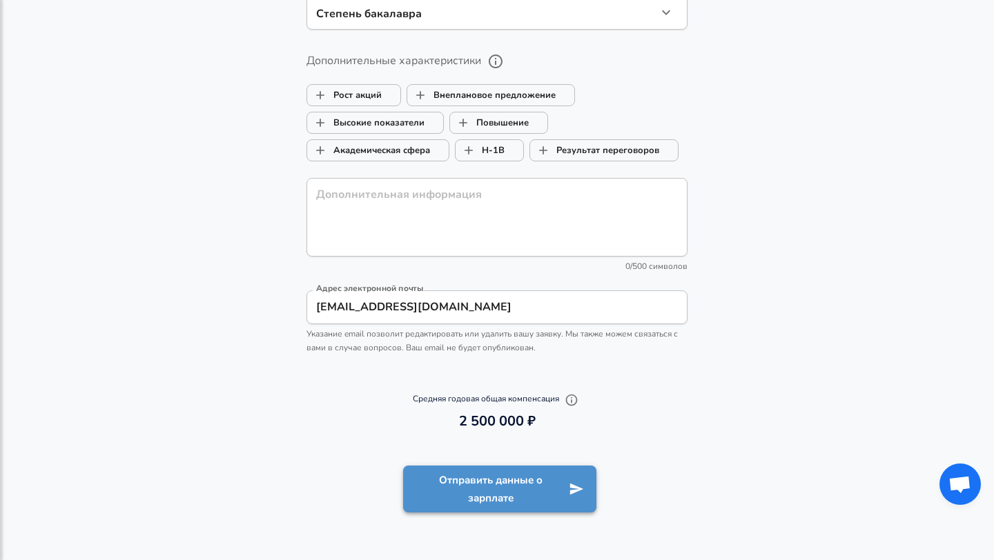
click at [513, 488] on button "Отправить данные о зарплате" at bounding box center [499, 490] width 193 height 48
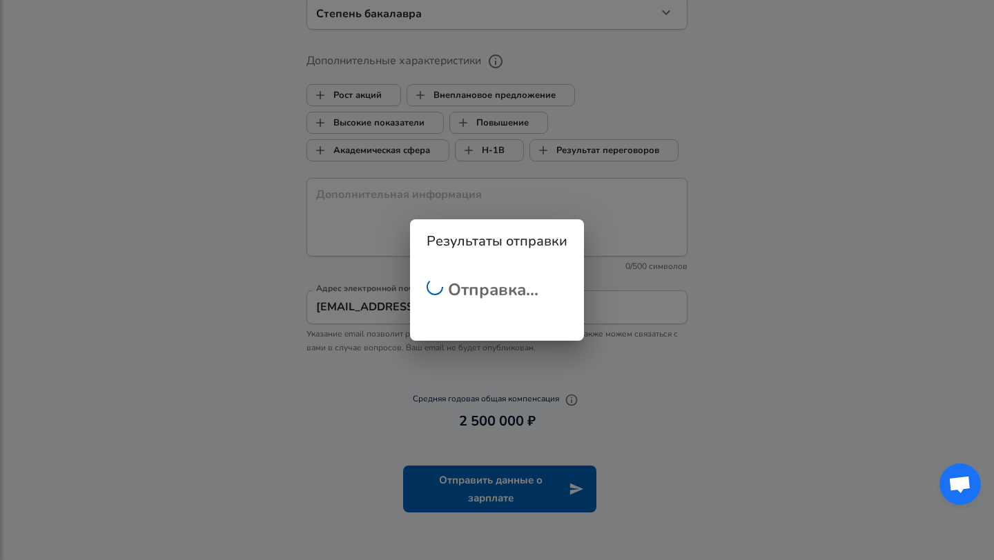
scroll to position [308, 0]
